Goal: Information Seeking & Learning: Learn about a topic

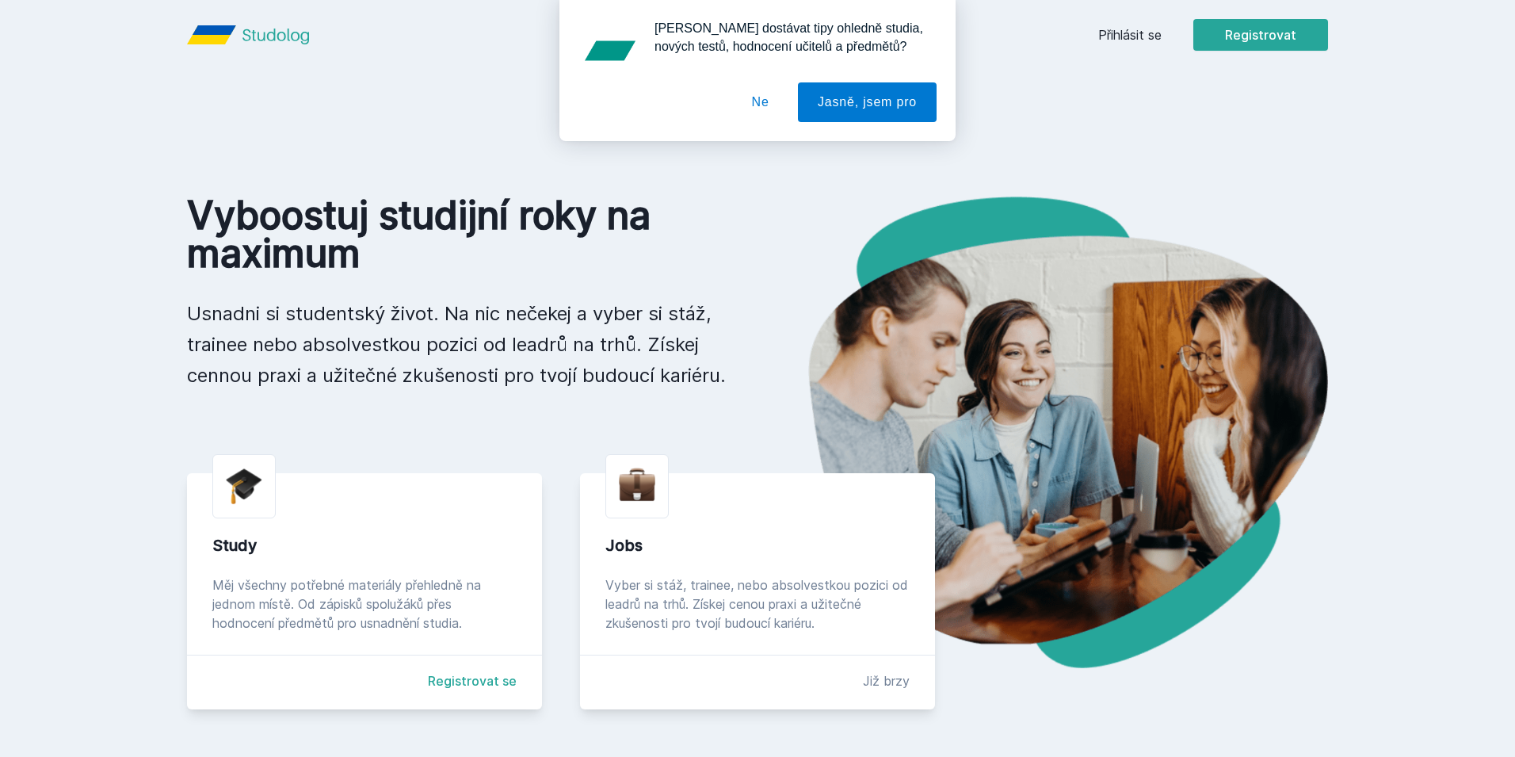
click at [1133, 36] on div "[PERSON_NAME] dostávat tipy ohledně studia, nových testů, hodnocení učitelů a p…" at bounding box center [757, 70] width 1515 height 141
click at [760, 113] on button "Ne" at bounding box center [760, 102] width 57 height 40
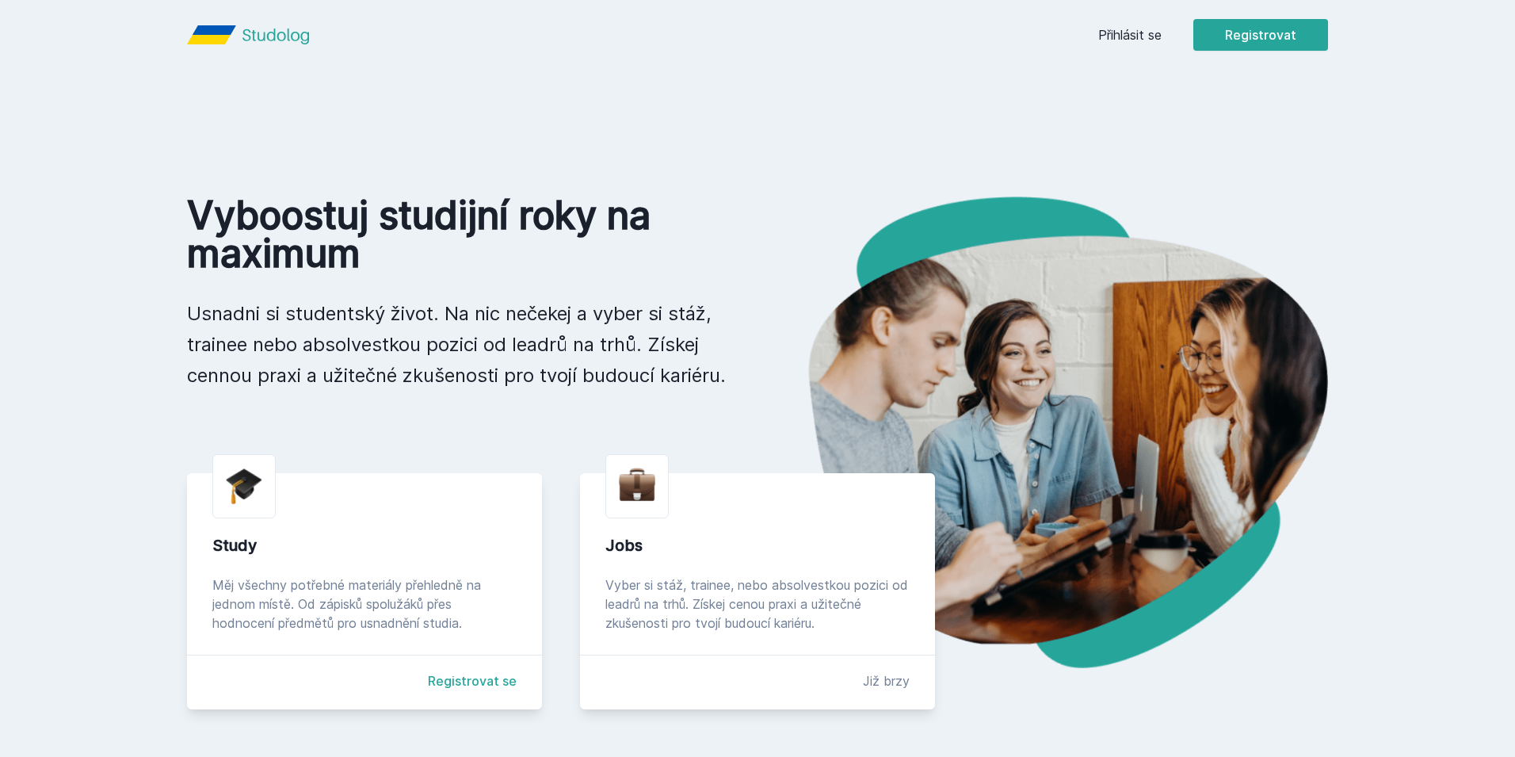
click at [1116, 37] on link "Přihlásit se" at bounding box center [1129, 34] width 63 height 19
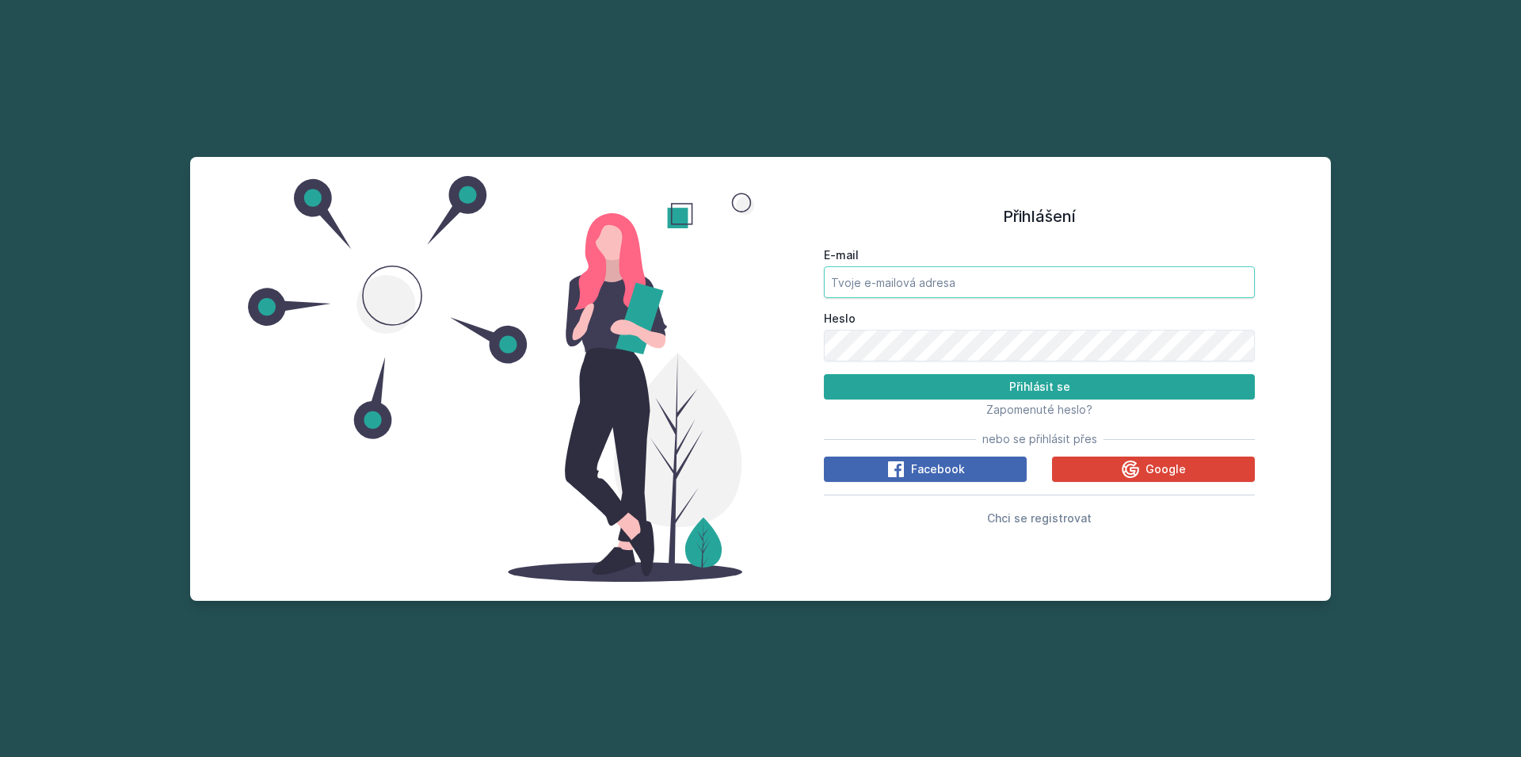
click at [908, 292] on input "E-mail" at bounding box center [1039, 282] width 431 height 32
type input "[EMAIL_ADDRESS][DOMAIN_NAME]"
click at [824, 374] on button "Přihlásit se" at bounding box center [1039, 386] width 431 height 25
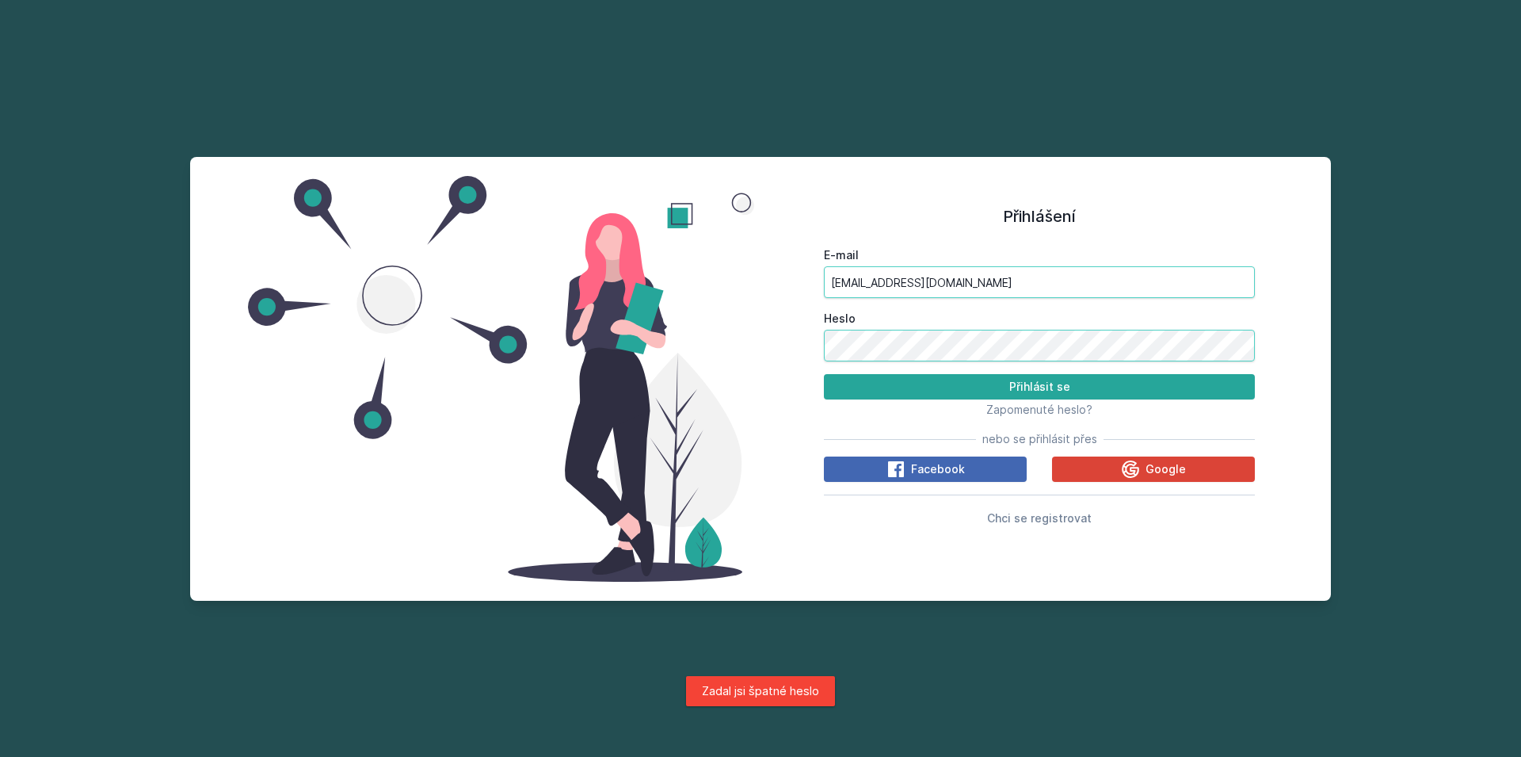
click at [824, 374] on button "Přihlásit se" at bounding box center [1039, 386] width 431 height 25
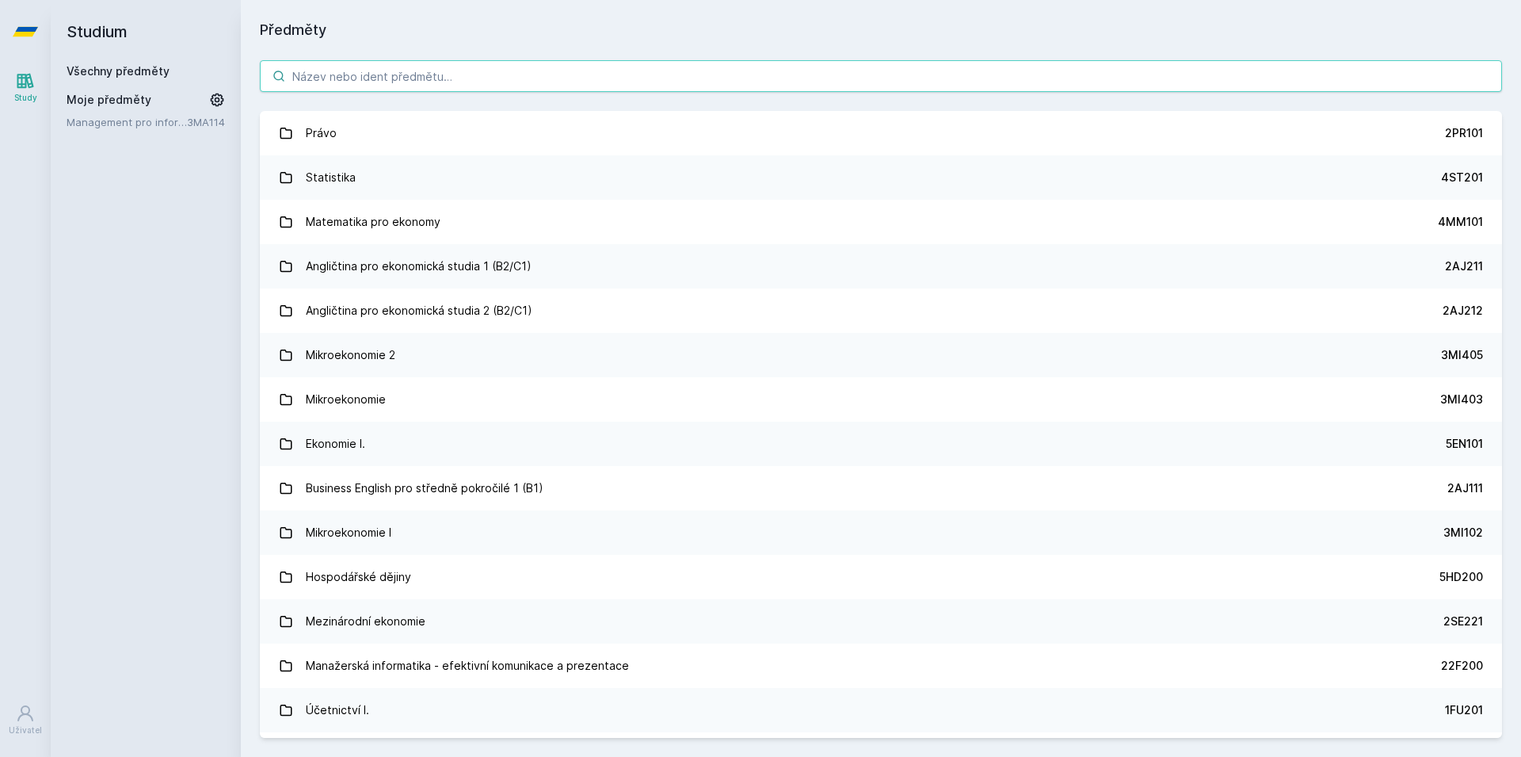
click at [381, 71] on input "search" at bounding box center [881, 76] width 1242 height 32
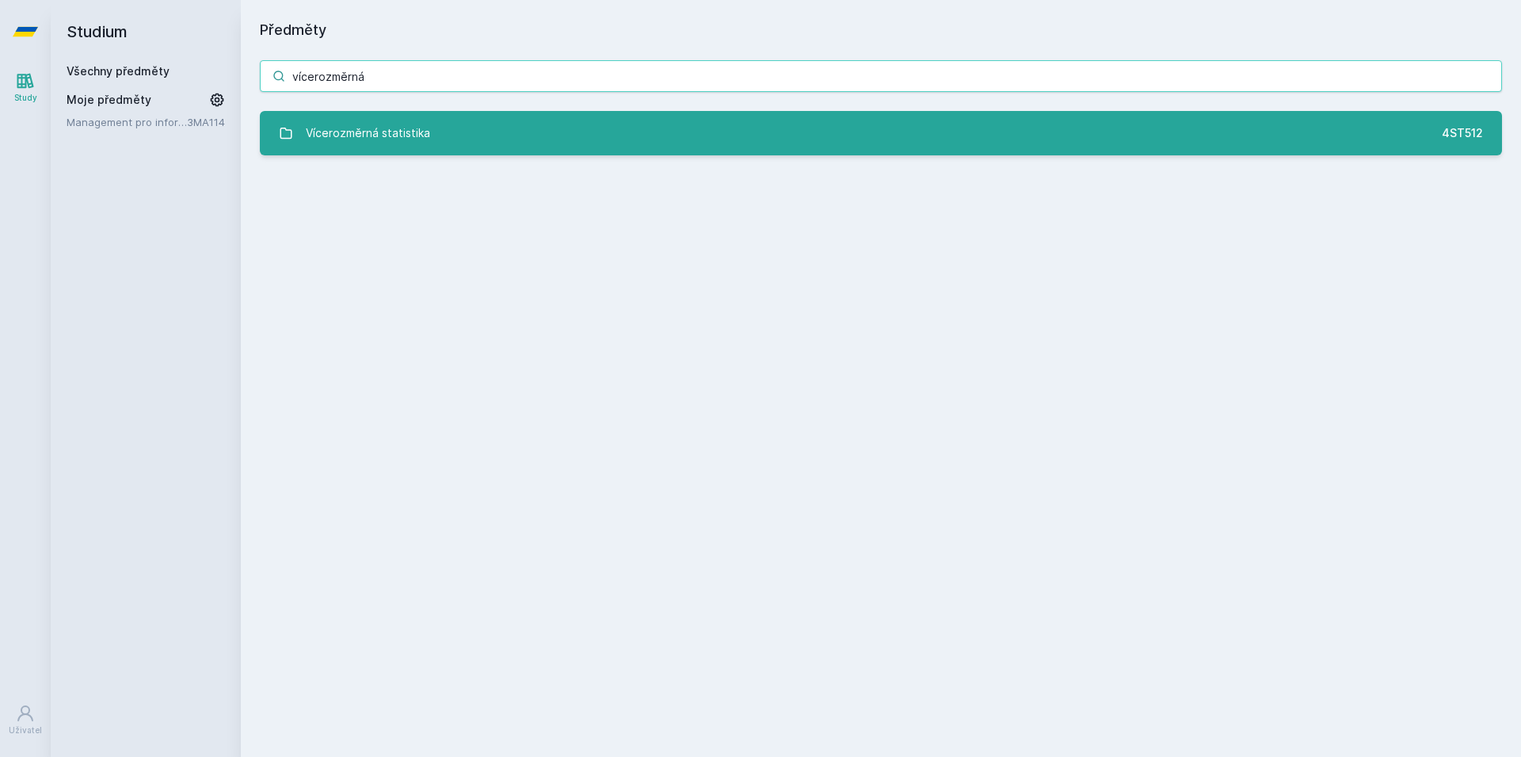
type input "vícerozměrná"
click at [394, 118] on div "Vícerozměrná statistika" at bounding box center [368, 133] width 124 height 32
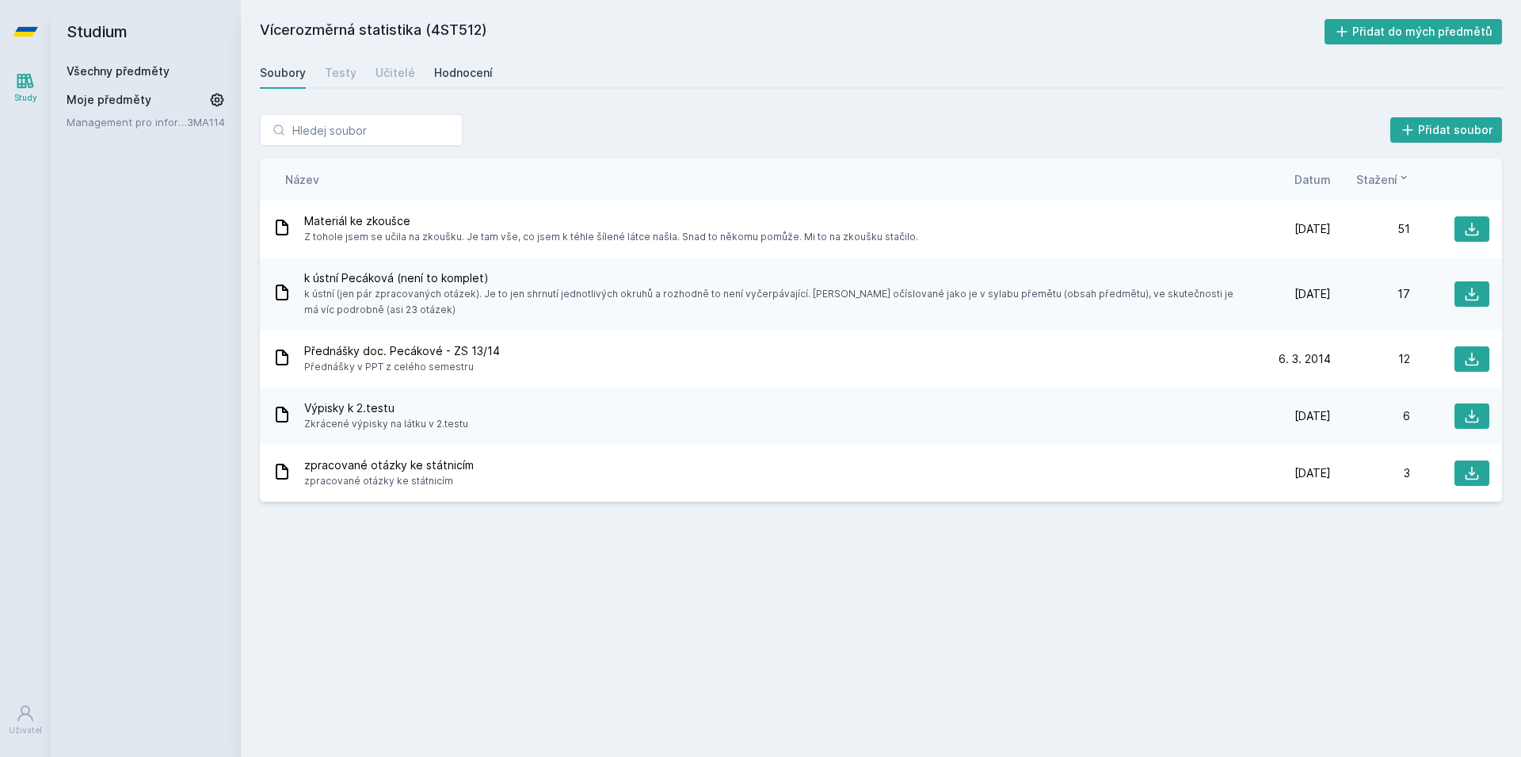
click at [476, 76] on div "Hodnocení" at bounding box center [463, 73] width 59 height 16
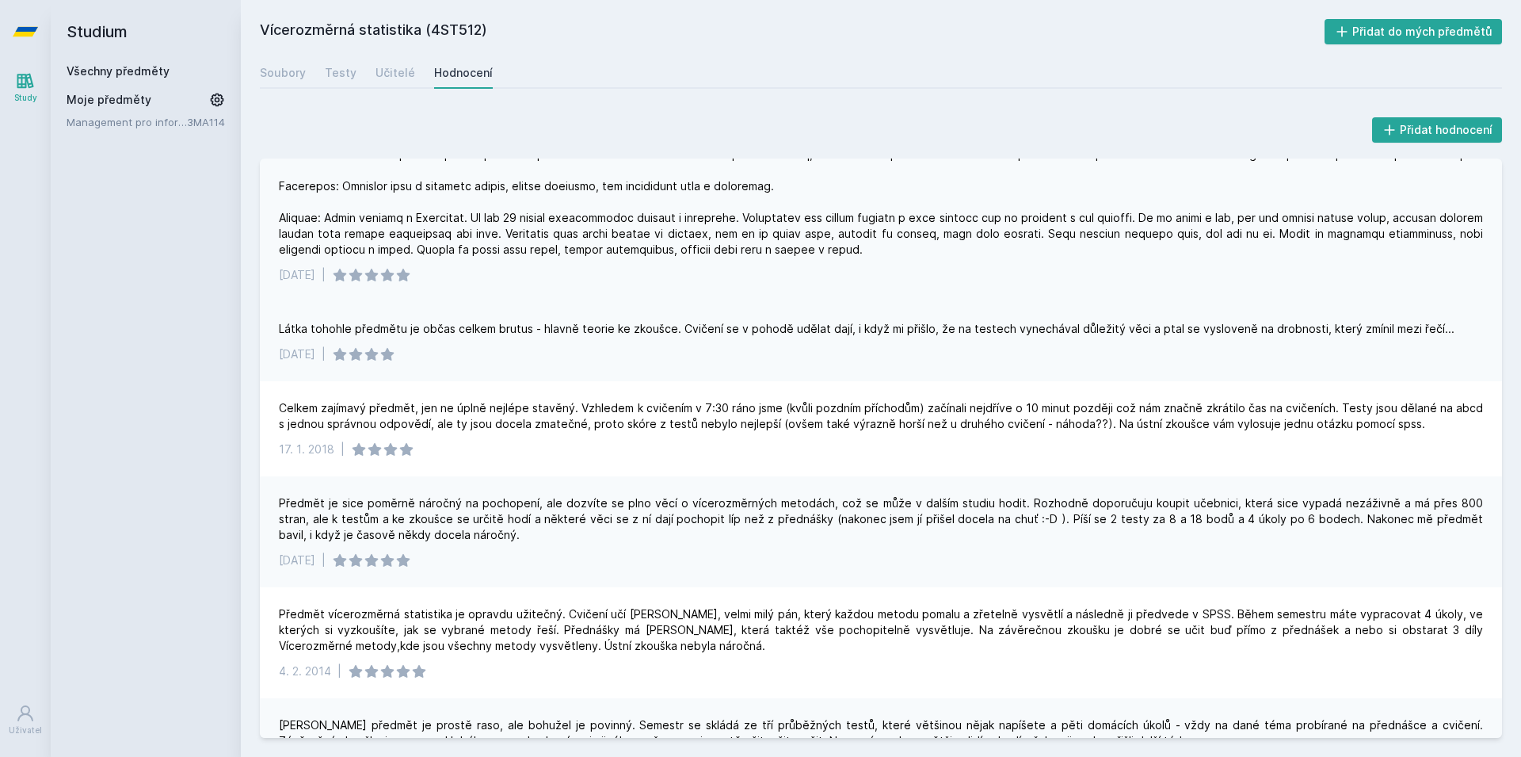
scroll to position [137, 0]
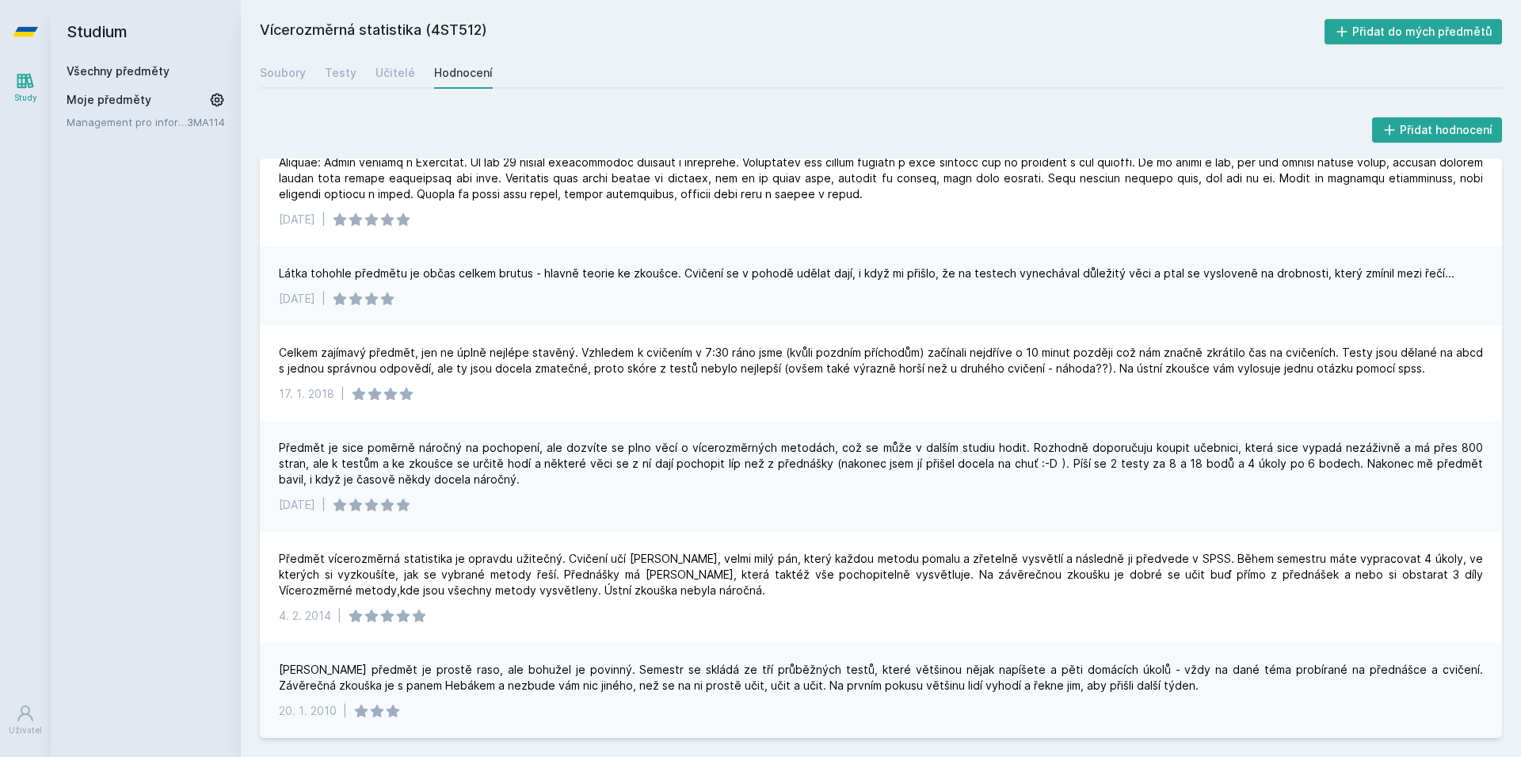
click at [149, 251] on div "Studium Všechny předměty Moje předměty Management pro informatiky a statistiky …" at bounding box center [146, 378] width 190 height 757
